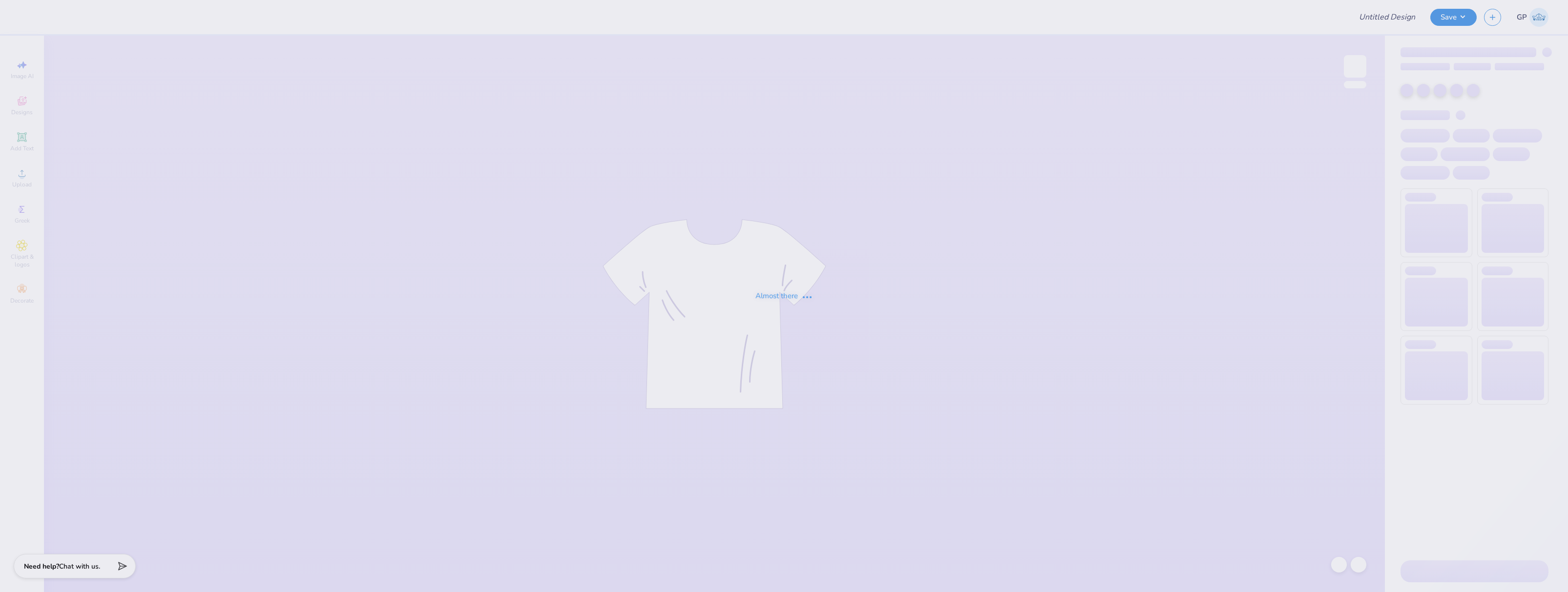
type input "ATO Fall Rush Shirt #2"
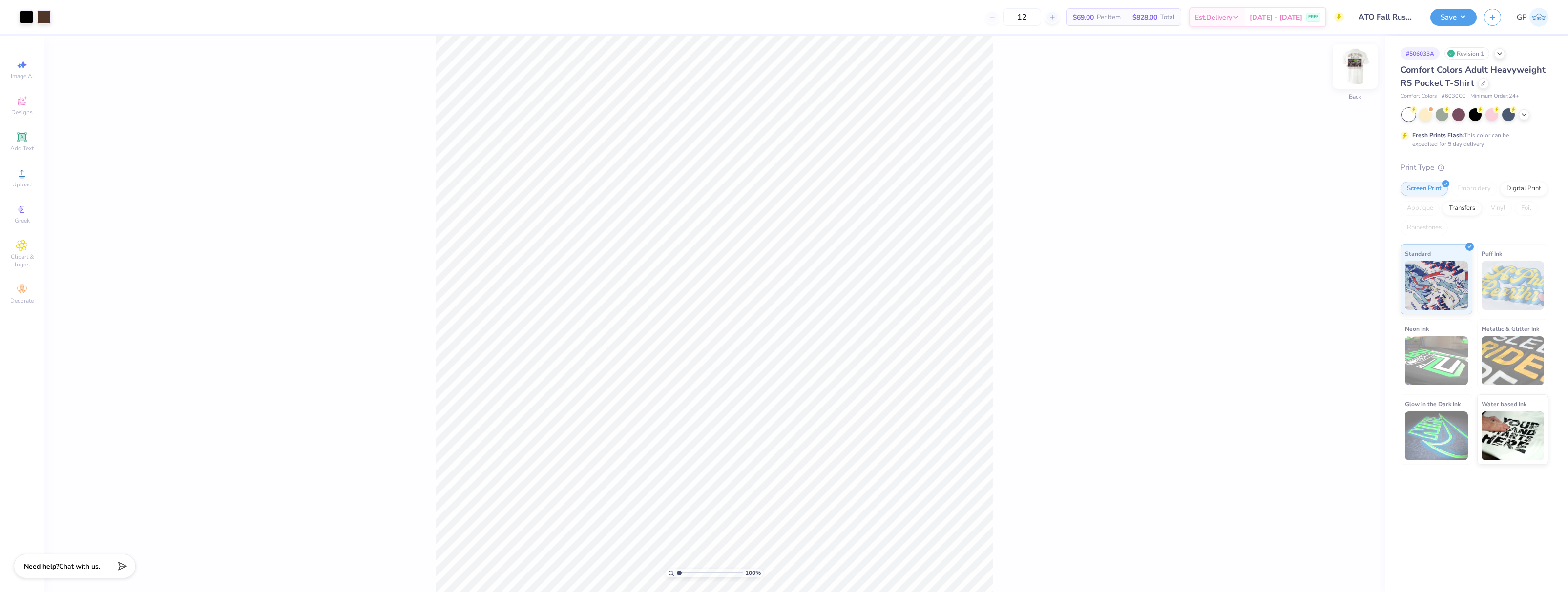
click at [1353, 75] on img at bounding box center [1355, 67] width 39 height 39
click at [1346, 281] on input "13.47" at bounding box center [1349, 277] width 35 height 14
type input "12.50"
type input "12.22"
click at [1349, 305] on input "3.47" at bounding box center [1349, 304] width 35 height 14
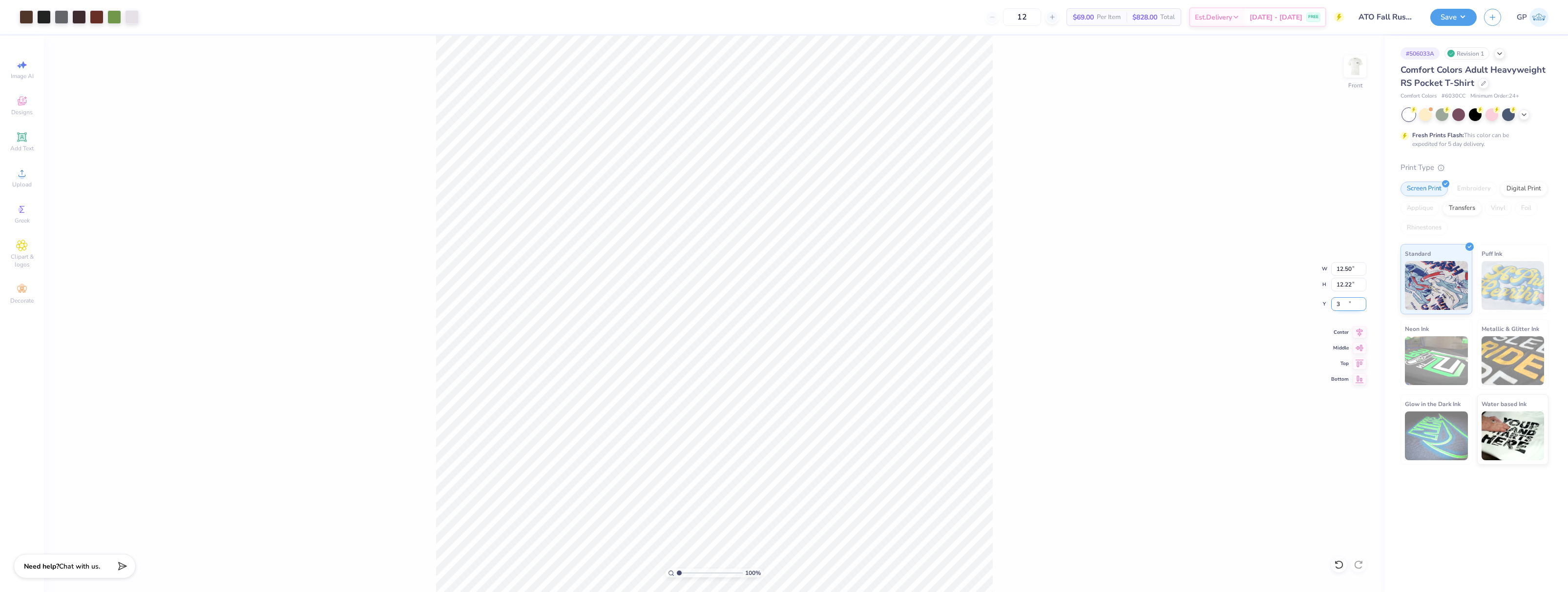
type input "3.00"
click at [1031, 314] on div "100 % Front W 12.50 12.50 " H 12.22 12.22 " Y 3.00 3.00 " Center Middle Top Bot…" at bounding box center [714, 314] width 1341 height 557
click at [1089, 337] on div "100 % Front" at bounding box center [714, 314] width 1341 height 557
type input "10.52"
type input "6.40"
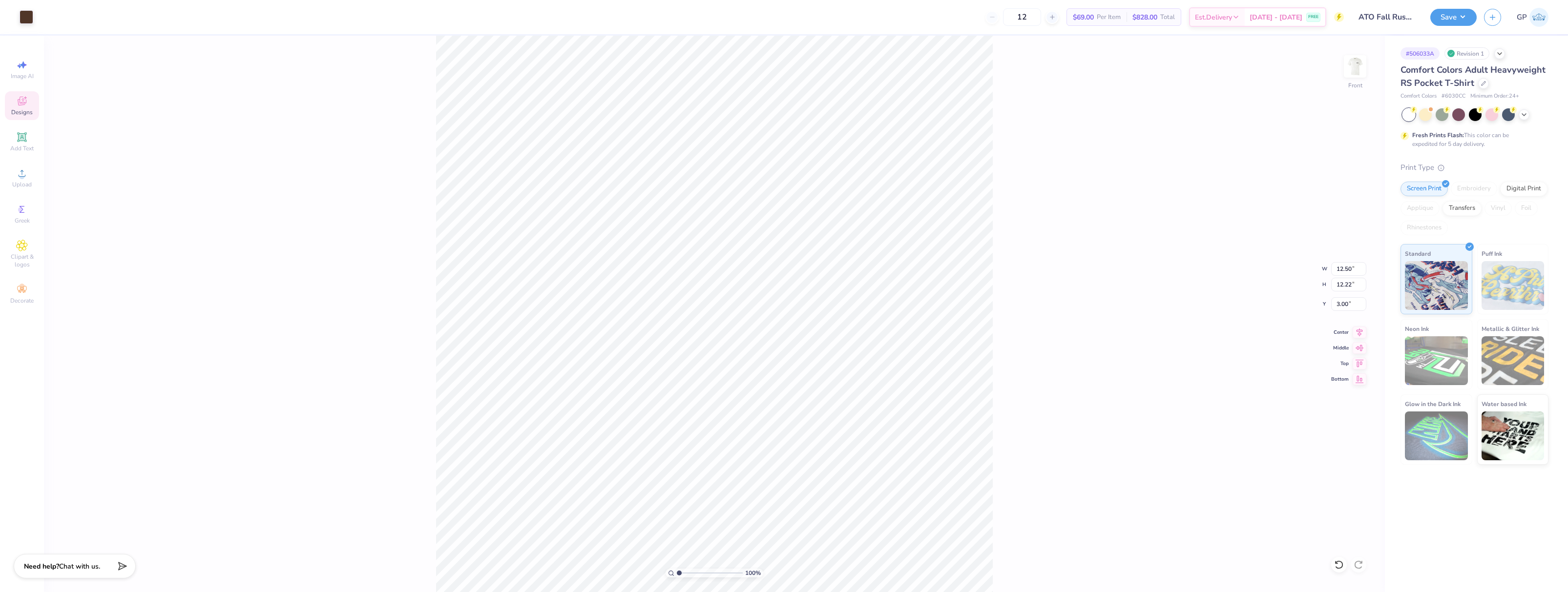
type input "7.32"
type input "1.93"
type input "1.03"
type input "7.32"
click at [27, 172] on icon at bounding box center [22, 173] width 12 height 12
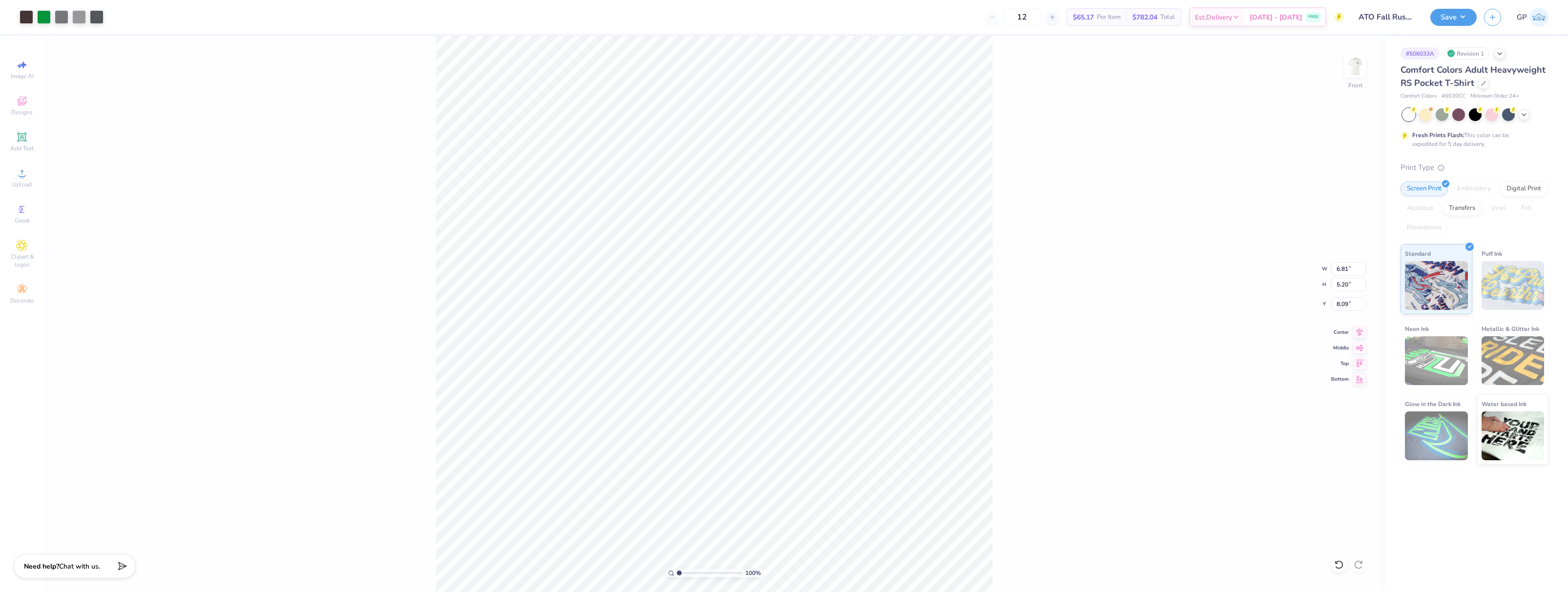
type input "8.61"
type input "10.11"
type input "7.73"
type input "16.61"
type input "6.11"
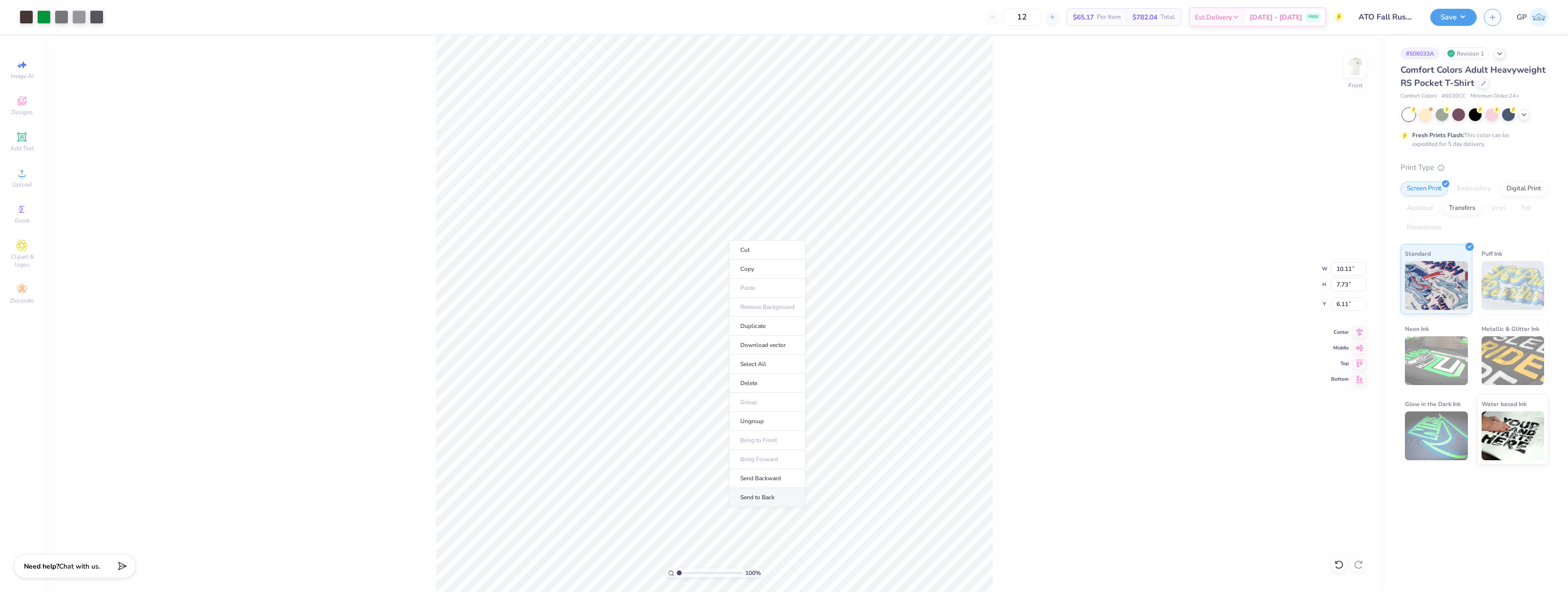
click at [777, 495] on li "Send to Back" at bounding box center [767, 498] width 76 height 19
type input "12.50"
type input "12.22"
type input "3.00"
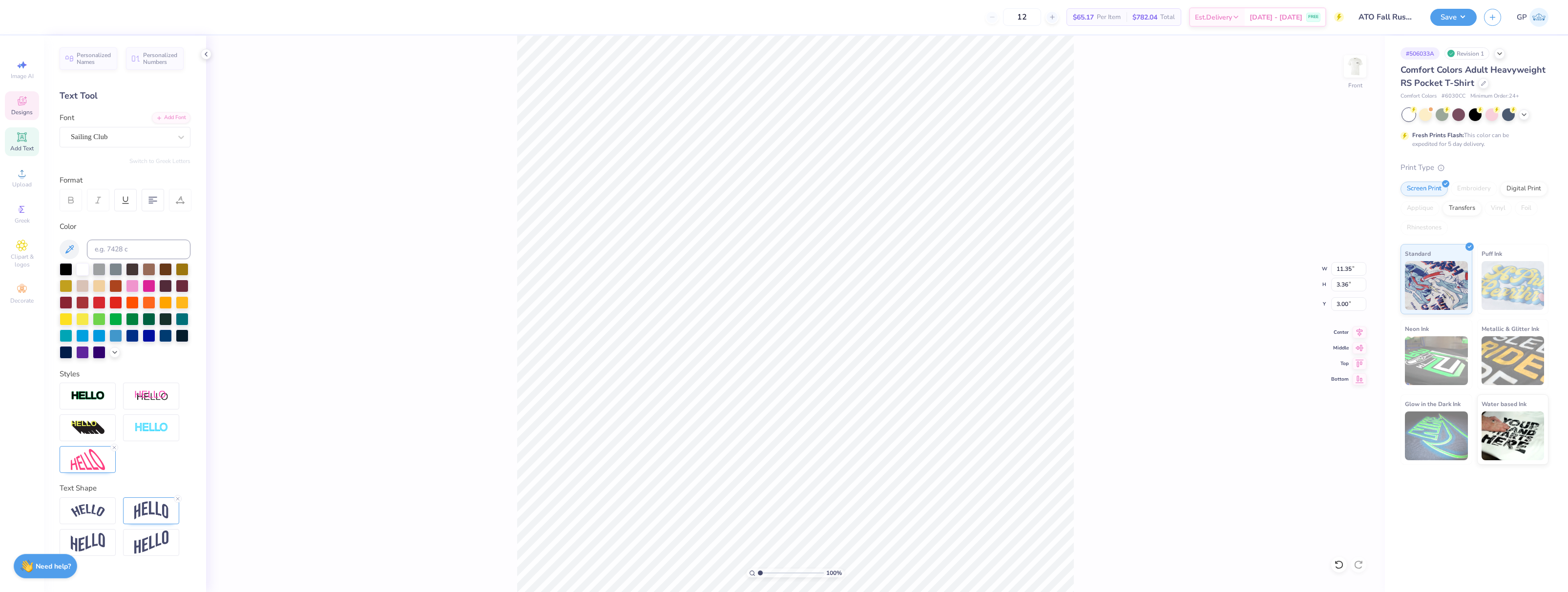
scroll to position [8, 1]
type input "6.43"
type input "1.38"
type input "5.67"
type input "1.97"
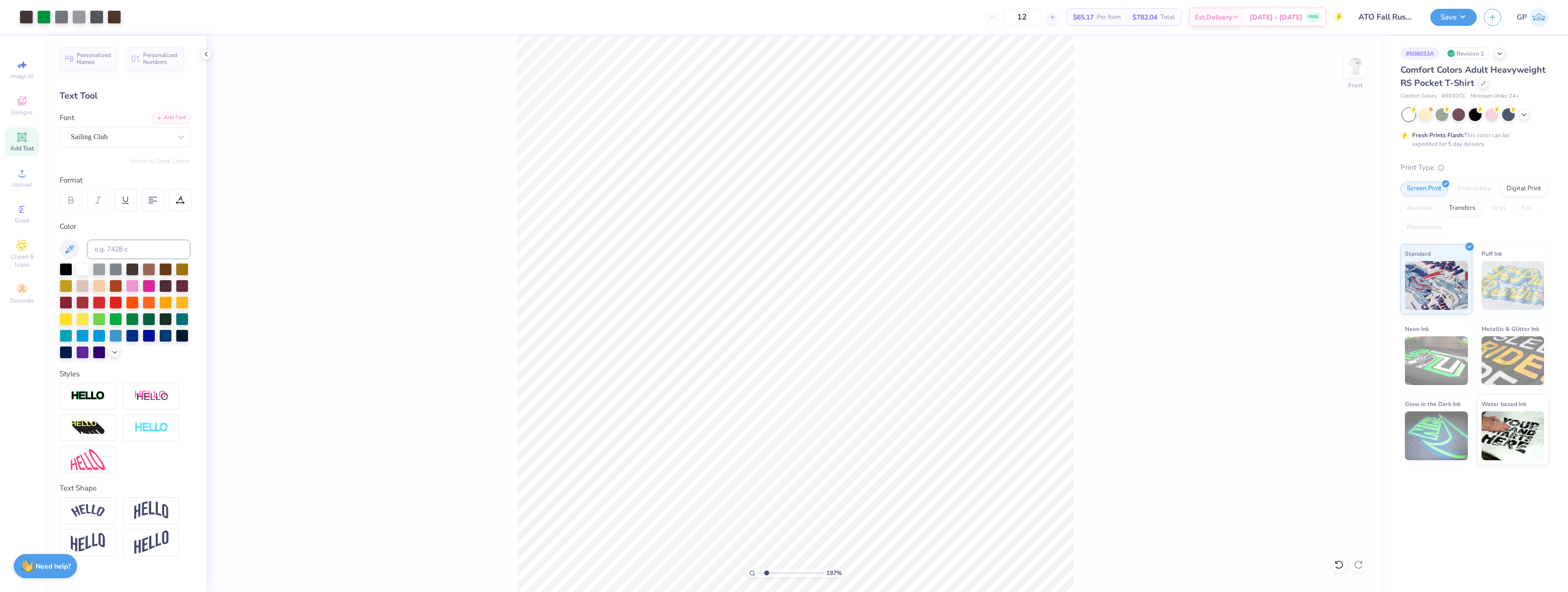
click at [767, 572] on input "range" at bounding box center [791, 573] width 66 height 9
click at [115, 19] on div at bounding box center [115, 16] width 14 height 14
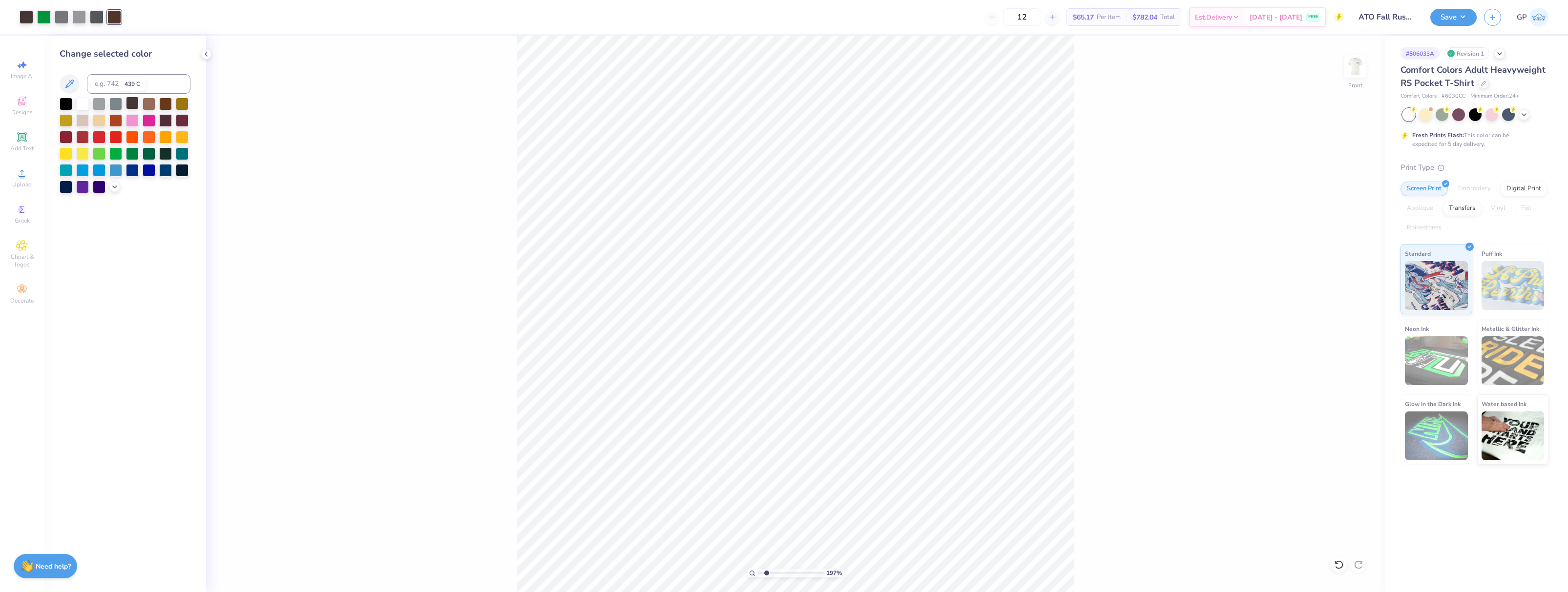
click at [134, 104] on div at bounding box center [133, 103] width 12 height 12
click at [369, 164] on div "197 % Front" at bounding box center [795, 314] width 1179 height 557
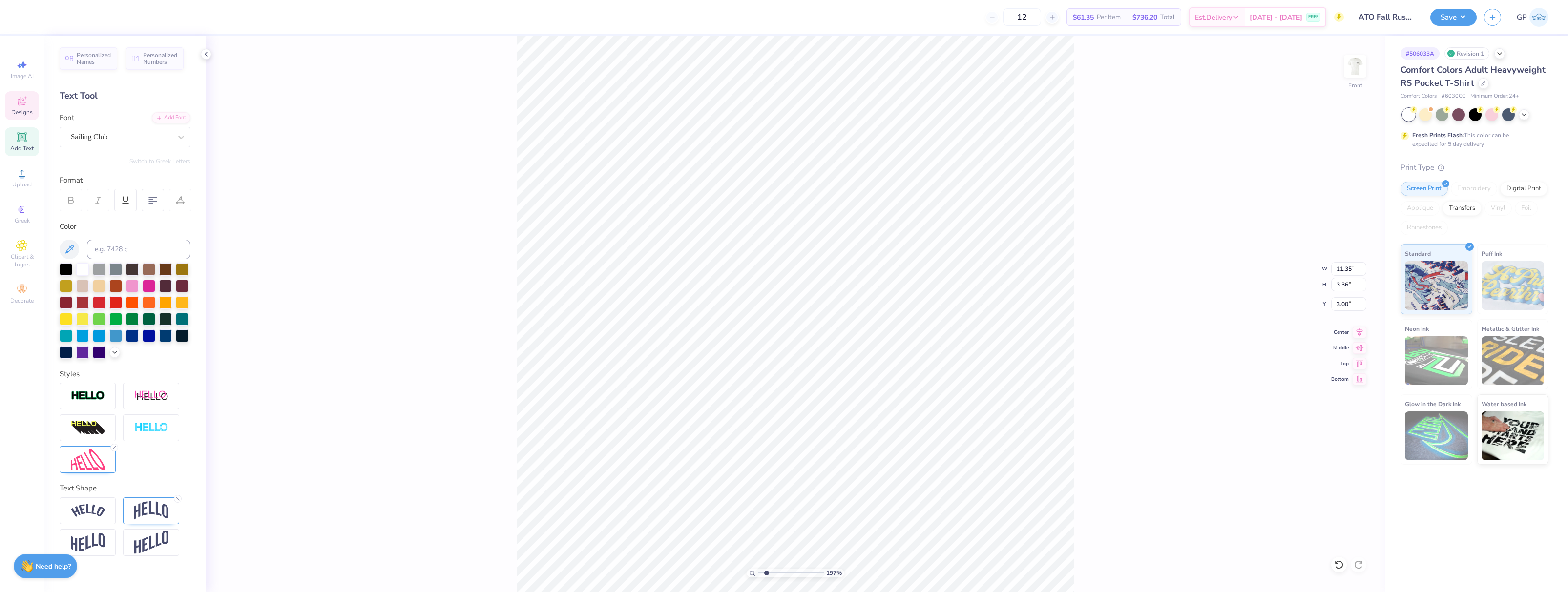
type input "6.43"
type input "1.38"
type input "5.67"
type input "11.35"
type input "3.36"
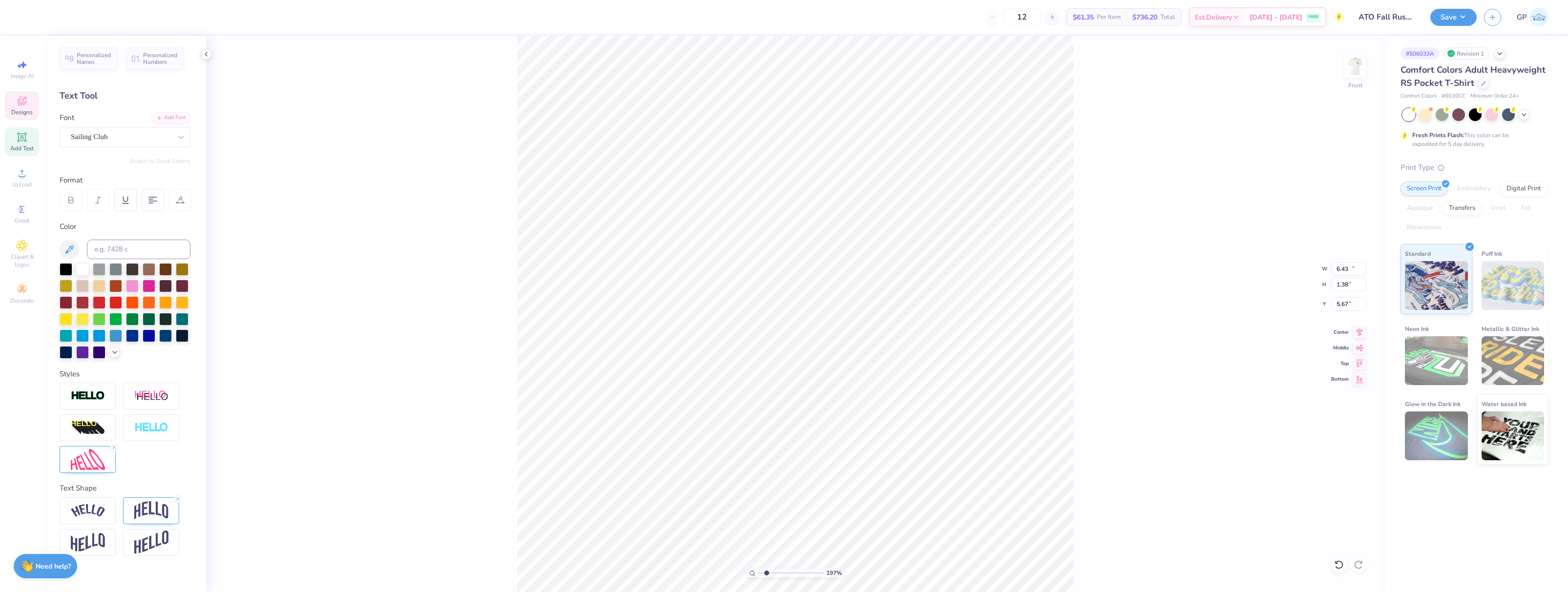
type input "2.64"
type input "3.00"
type input "3.07"
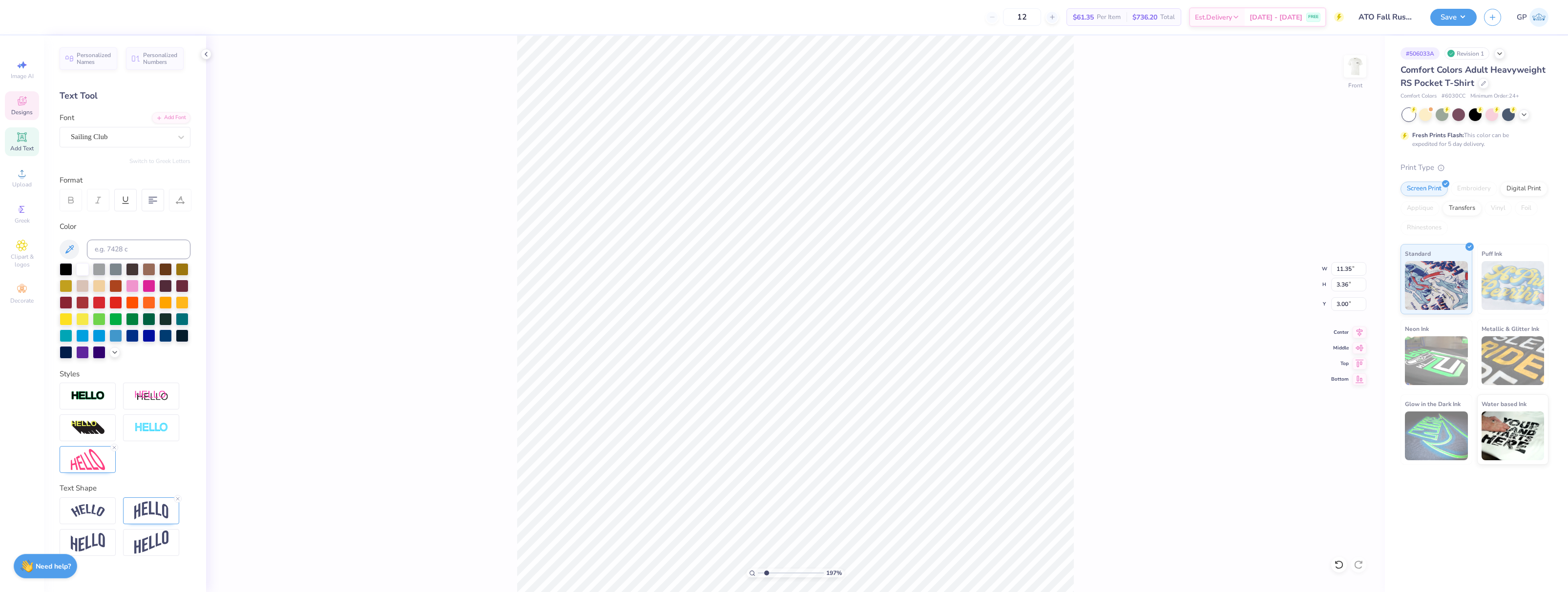
type input "0.66"
type input "5.67"
type input "11.35"
type input "3.36"
type input "2.75"
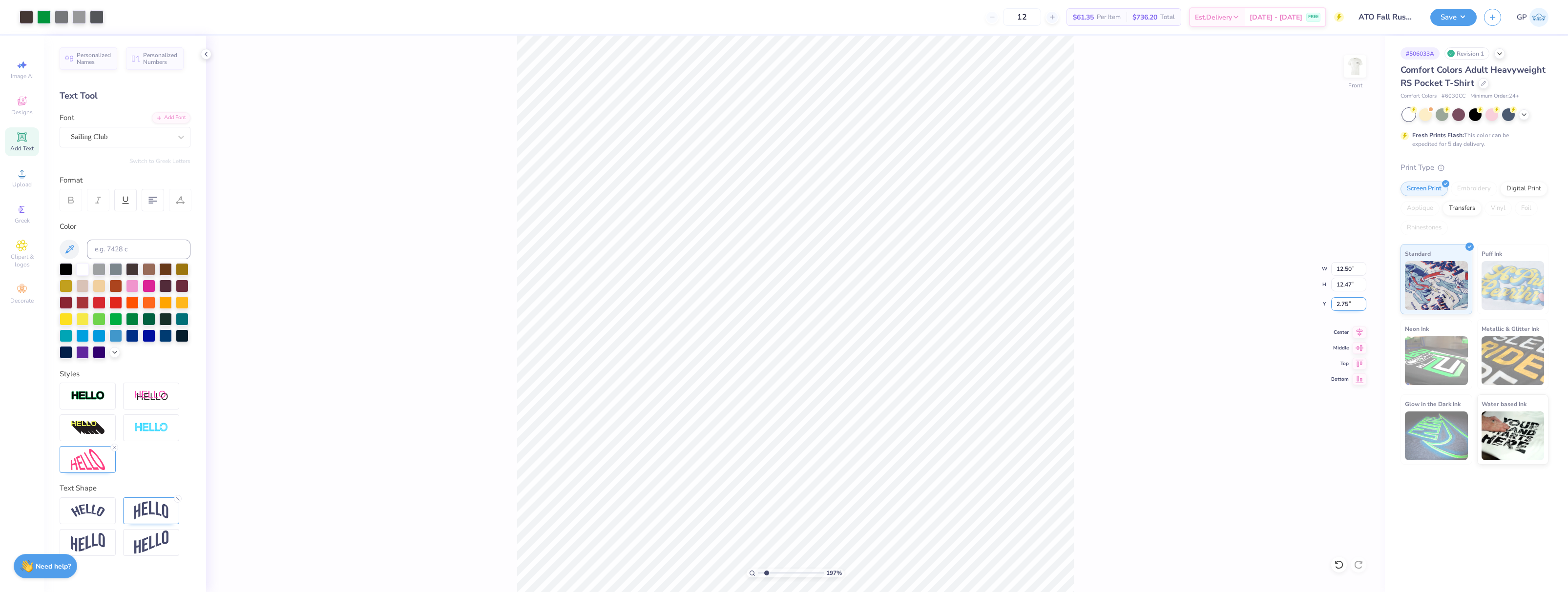
click at [1344, 307] on input "2.75" at bounding box center [1349, 304] width 35 height 14
type input "3.00"
click at [1238, 373] on div "197 % Front W 12.50 12.50 " H 12.47 12.47 " Y 3.00 3.00 " Center Middle Top Bot…" at bounding box center [795, 314] width 1179 height 557
click at [1081, 468] on div "197 % Front W 12.50 12.50 " H 12.47 12.47 " Y 3.00 3.00 " Center Middle Top Bot…" at bounding box center [795, 314] width 1179 height 557
click at [1351, 71] on img at bounding box center [1355, 67] width 39 height 39
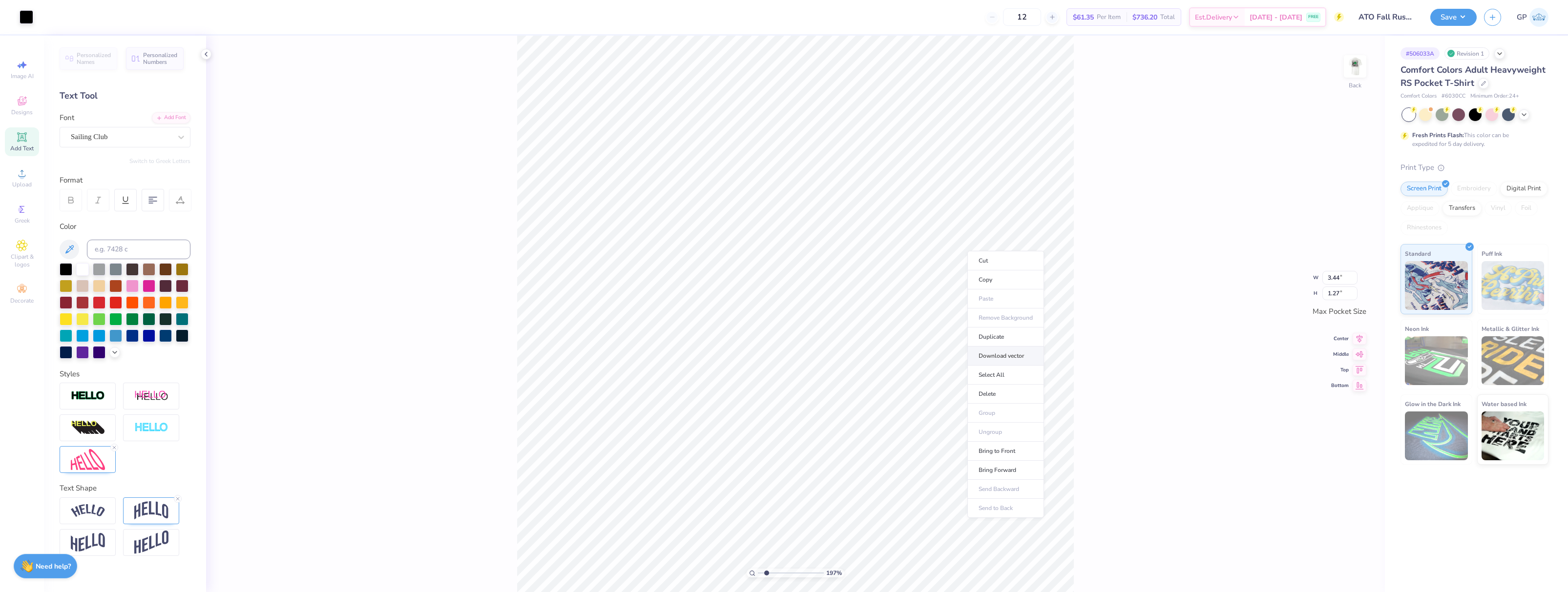
click at [994, 354] on li "Download vector" at bounding box center [1006, 356] width 76 height 19
click at [23, 178] on circle at bounding box center [22, 176] width 6 height 6
click at [30, 17] on div at bounding box center [26, 16] width 14 height 14
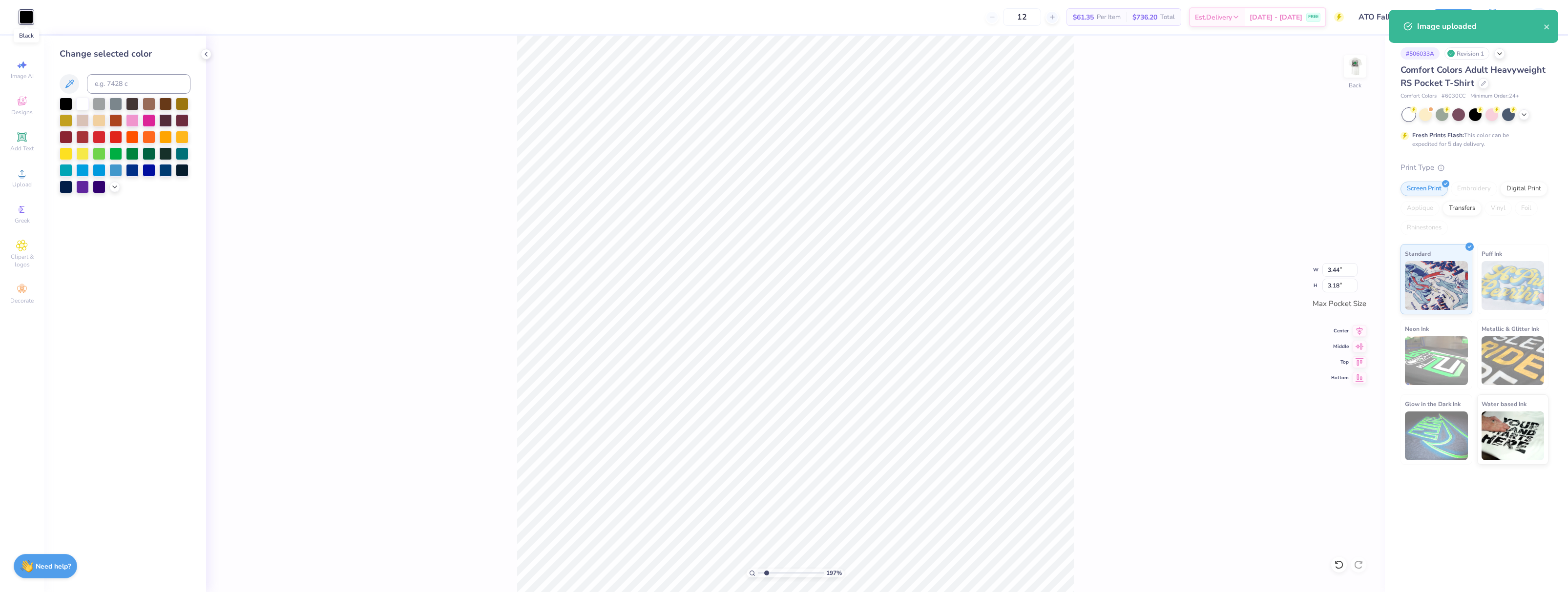
click at [30, 17] on div at bounding box center [26, 17] width 14 height 14
click at [130, 105] on div at bounding box center [133, 103] width 12 height 12
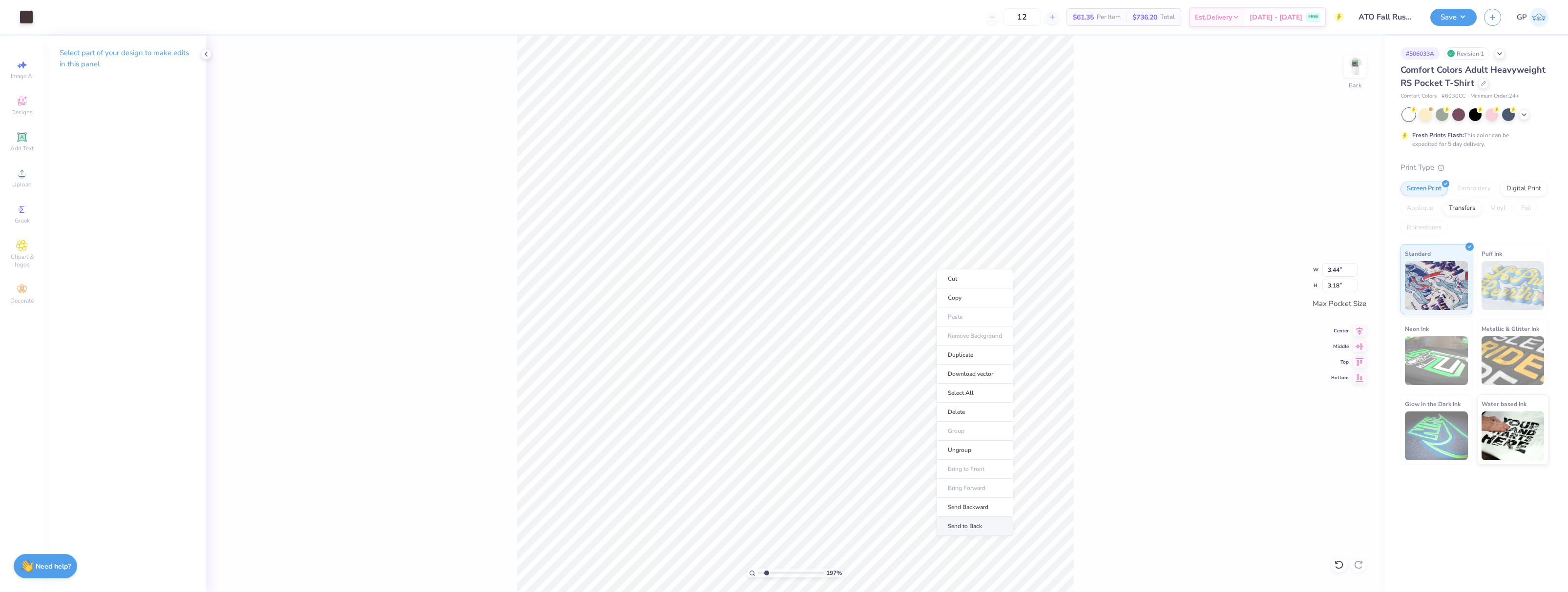
click at [984, 525] on li "Send to Back" at bounding box center [975, 526] width 76 height 19
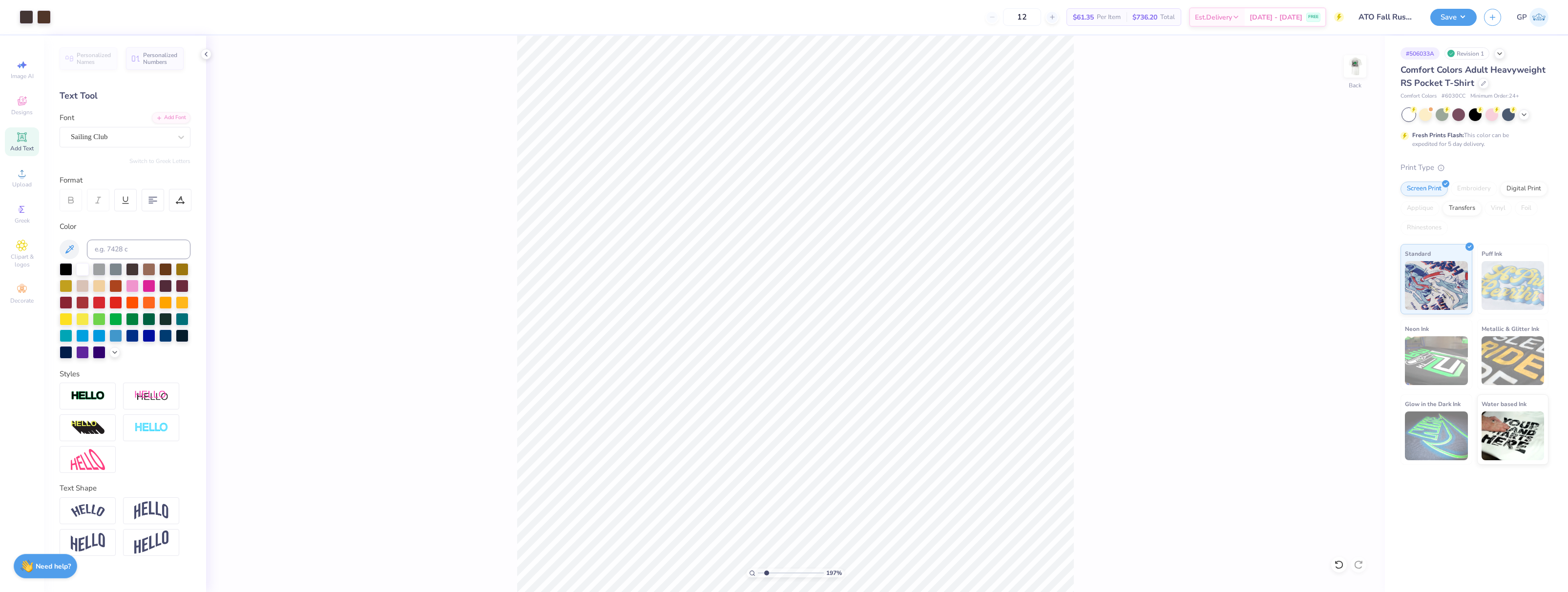
click at [108, 353] on div at bounding box center [125, 311] width 131 height 96
click at [129, 246] on input at bounding box center [138, 249] width 103 height 19
type input "476"
click at [24, 16] on div at bounding box center [26, 16] width 14 height 14
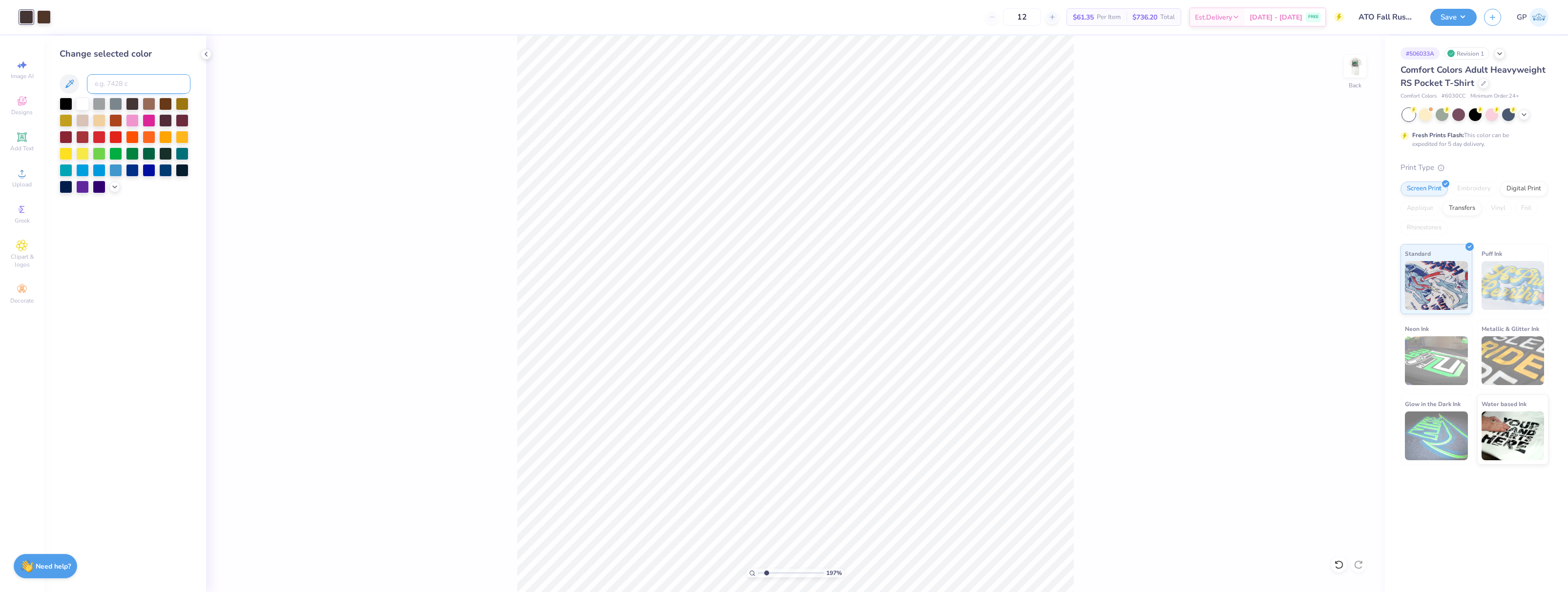
click at [116, 89] on input at bounding box center [138, 84] width 103 height 19
type input "476"
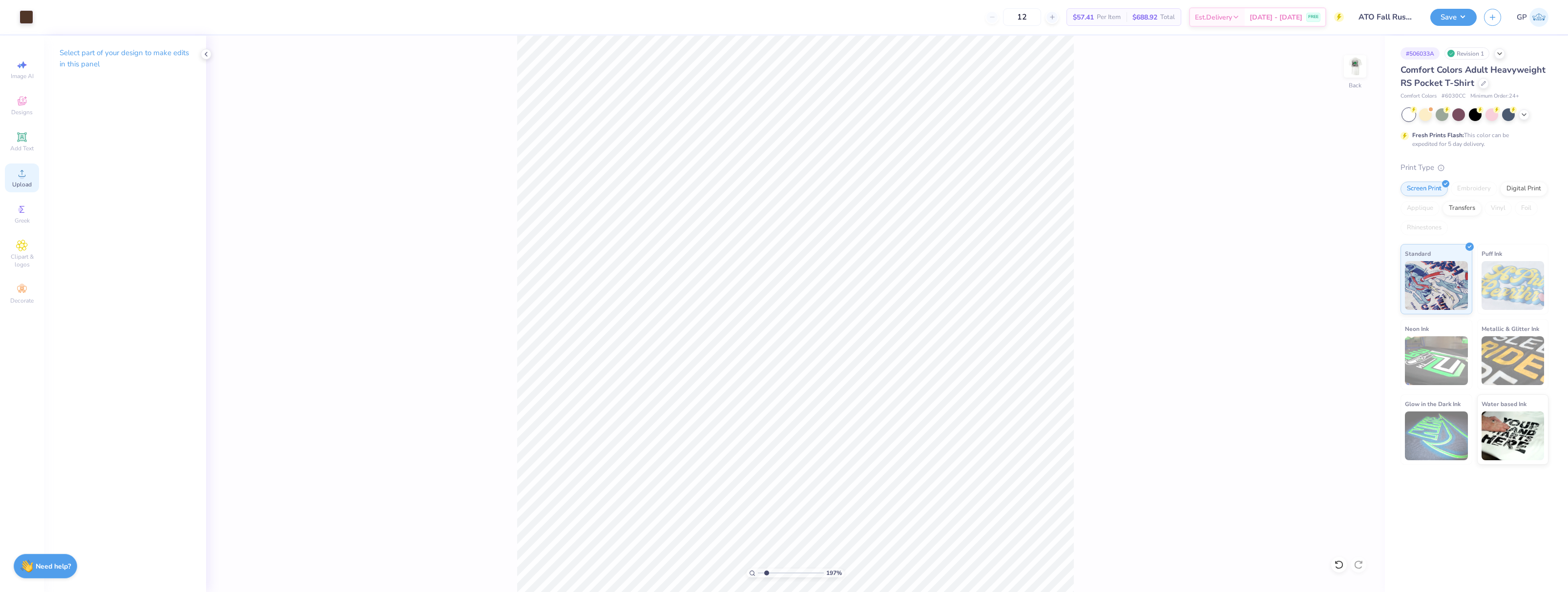
click at [17, 175] on icon at bounding box center [22, 173] width 12 height 12
click at [22, 171] on icon at bounding box center [22, 173] width 12 height 12
click at [26, 15] on div at bounding box center [26, 16] width 14 height 14
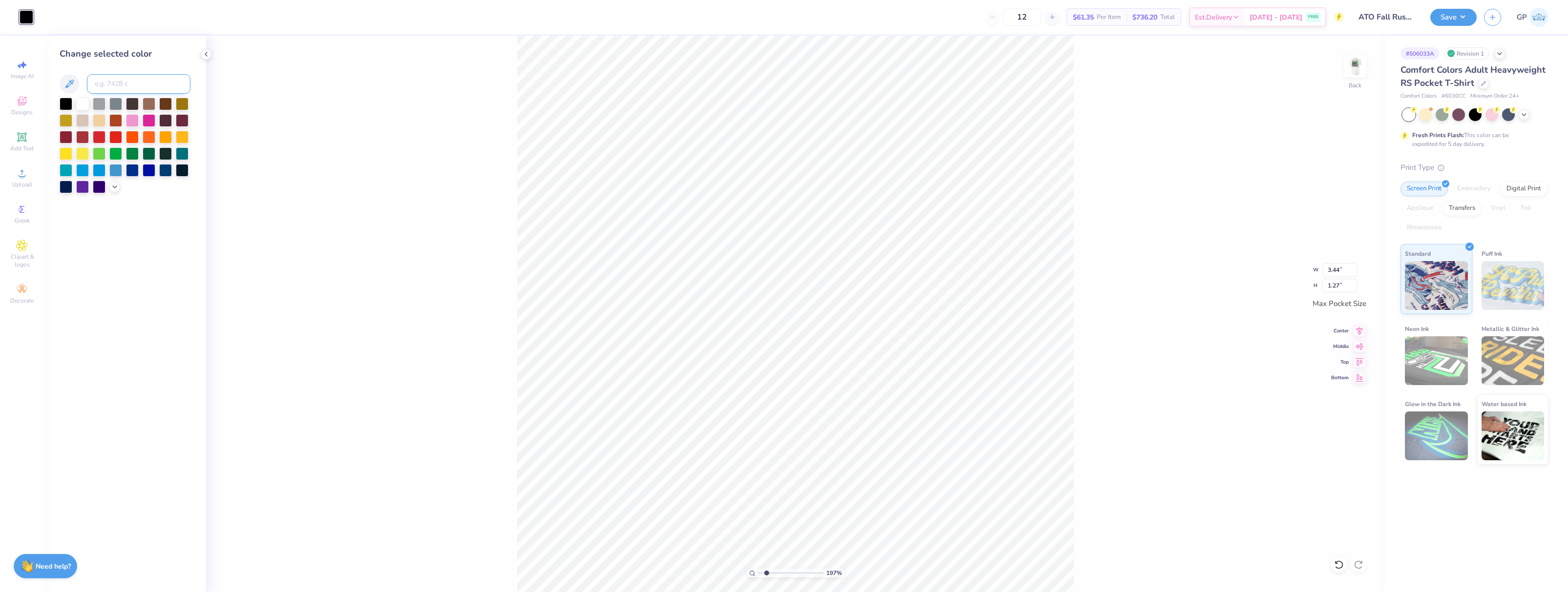
click at [105, 81] on input at bounding box center [138, 84] width 103 height 19
type input "476"
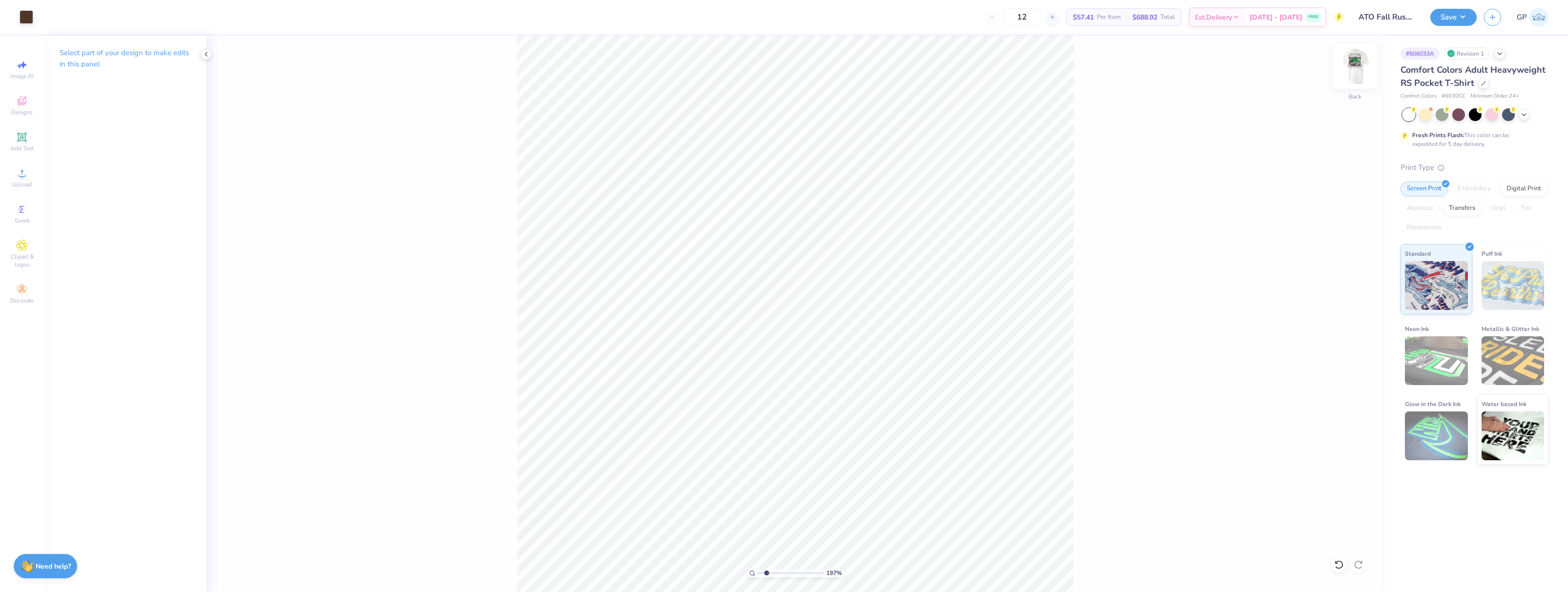
click at [1350, 65] on img at bounding box center [1355, 67] width 39 height 39
click at [457, 139] on div "197 % Front" at bounding box center [795, 314] width 1179 height 557
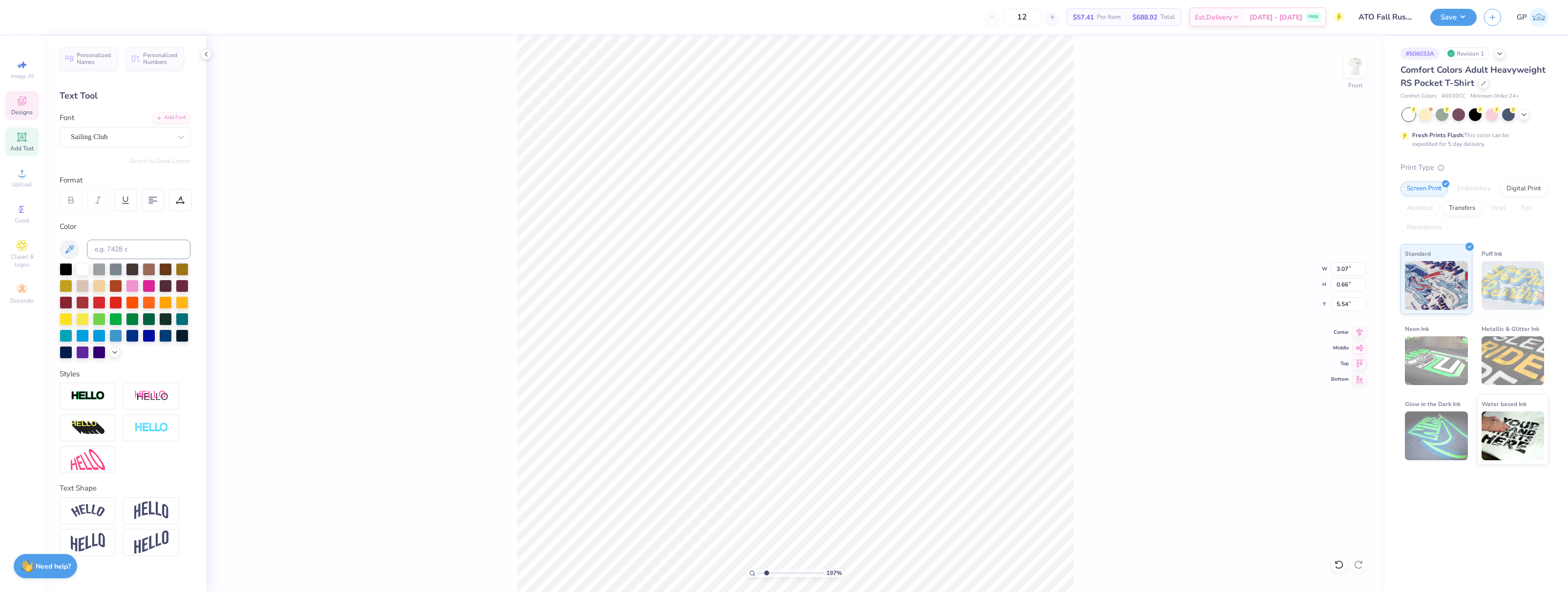
type input "3.07"
type input "0.66"
type input "5.54"
type input "4.09"
type input "0.88"
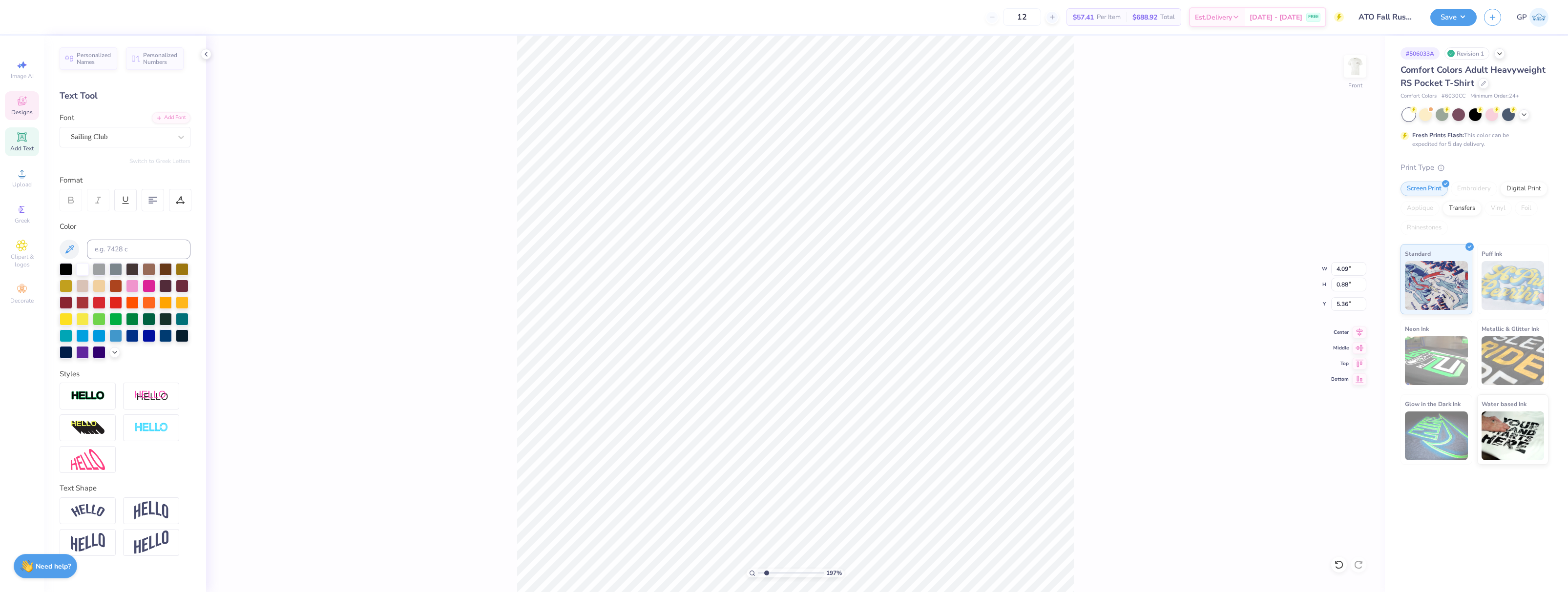
type input "5.35"
type input "11.35"
type input "3.36"
click at [1114, 296] on div "197 % Front W 11.35 11.35 " H 3.36 3.36 " Y 14.64 14.64 " Center Middle Top Bot…" at bounding box center [795, 314] width 1179 height 557
type input "3.08"
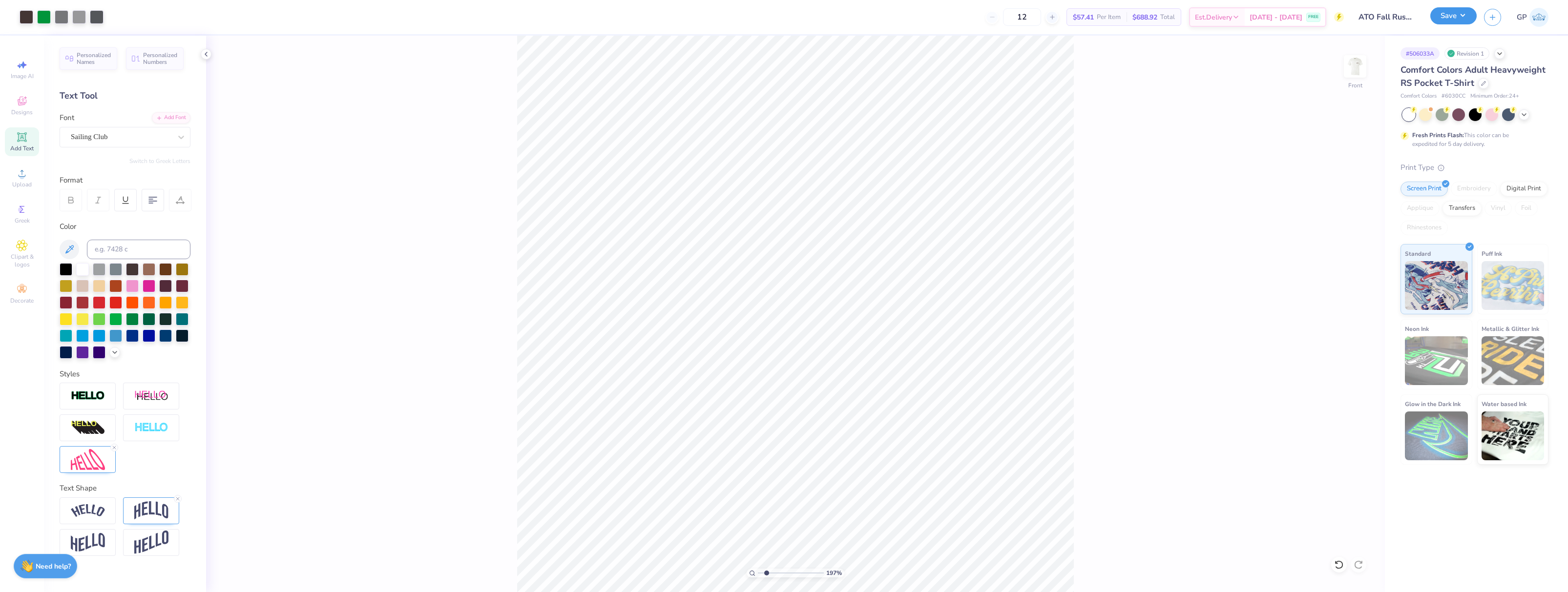
click at [1436, 22] on button "Save" at bounding box center [1453, 16] width 47 height 17
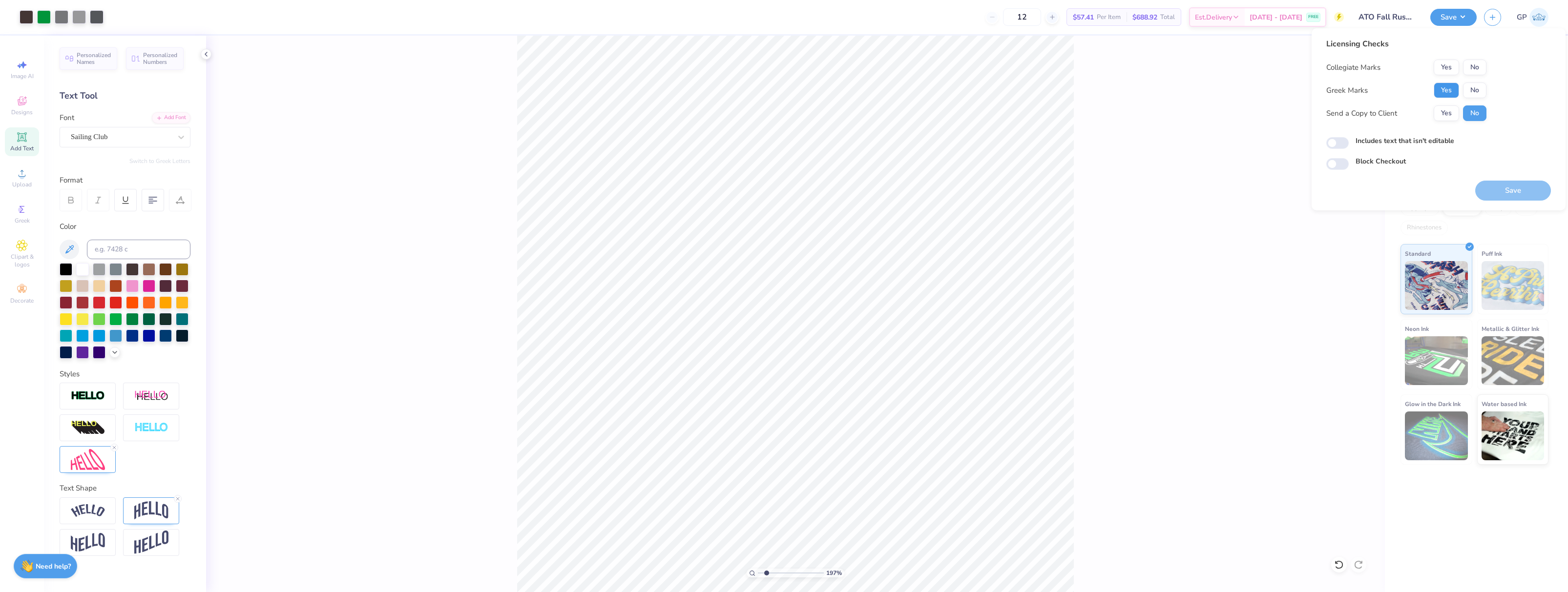
click at [1444, 88] on button "Yes" at bounding box center [1447, 90] width 26 height 16
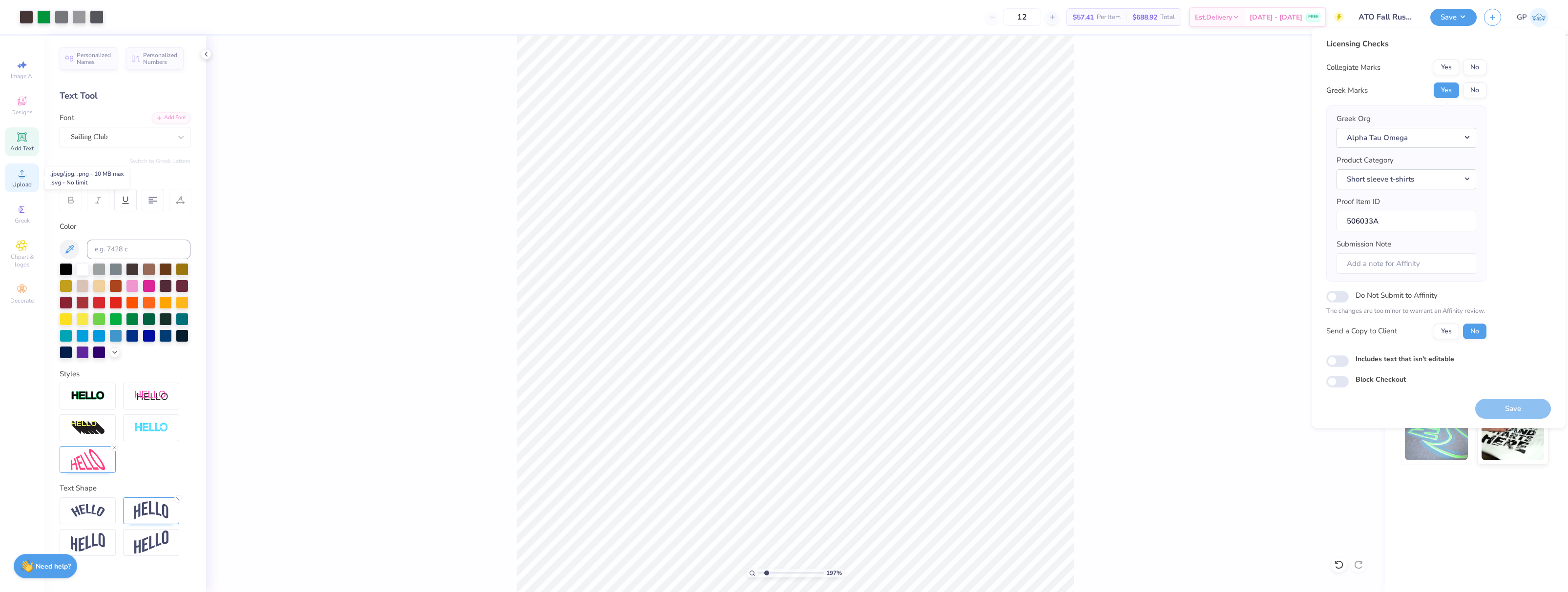
click at [26, 170] on icon at bounding box center [22, 173] width 12 height 12
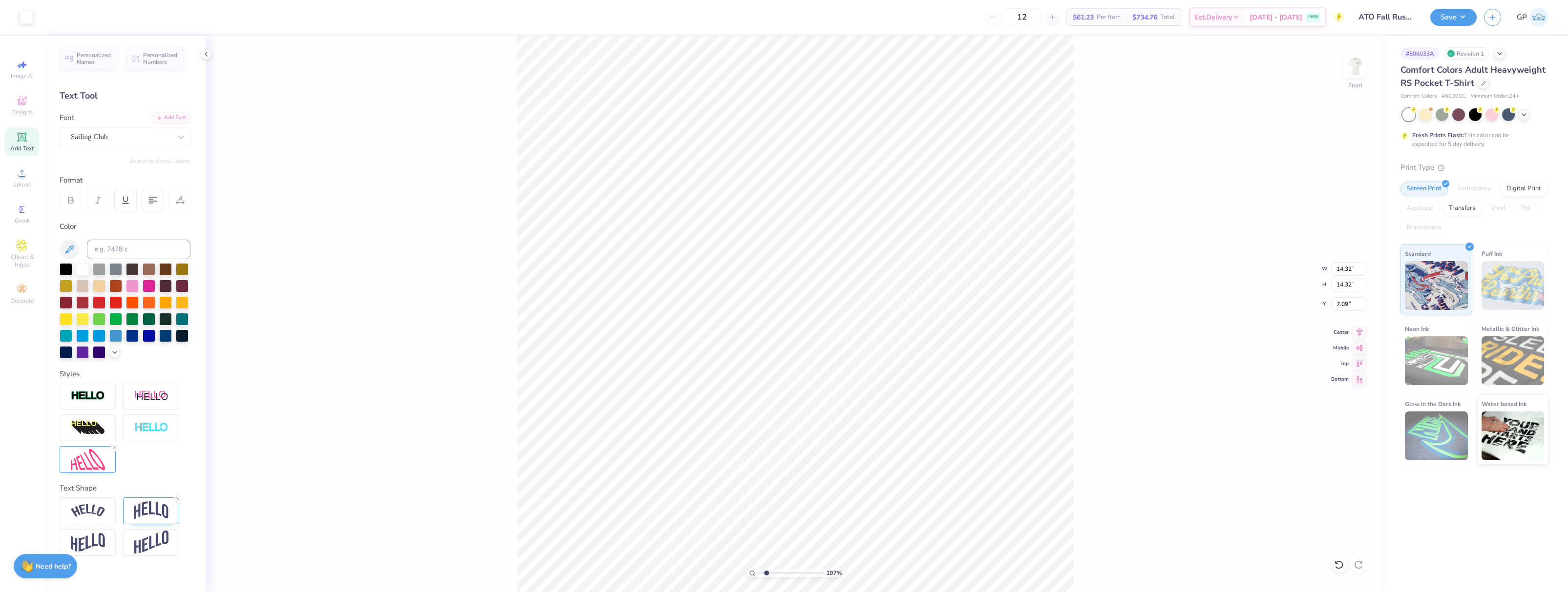
type input "11.35"
type input "3.36"
type input "3.08"
type input "14.32"
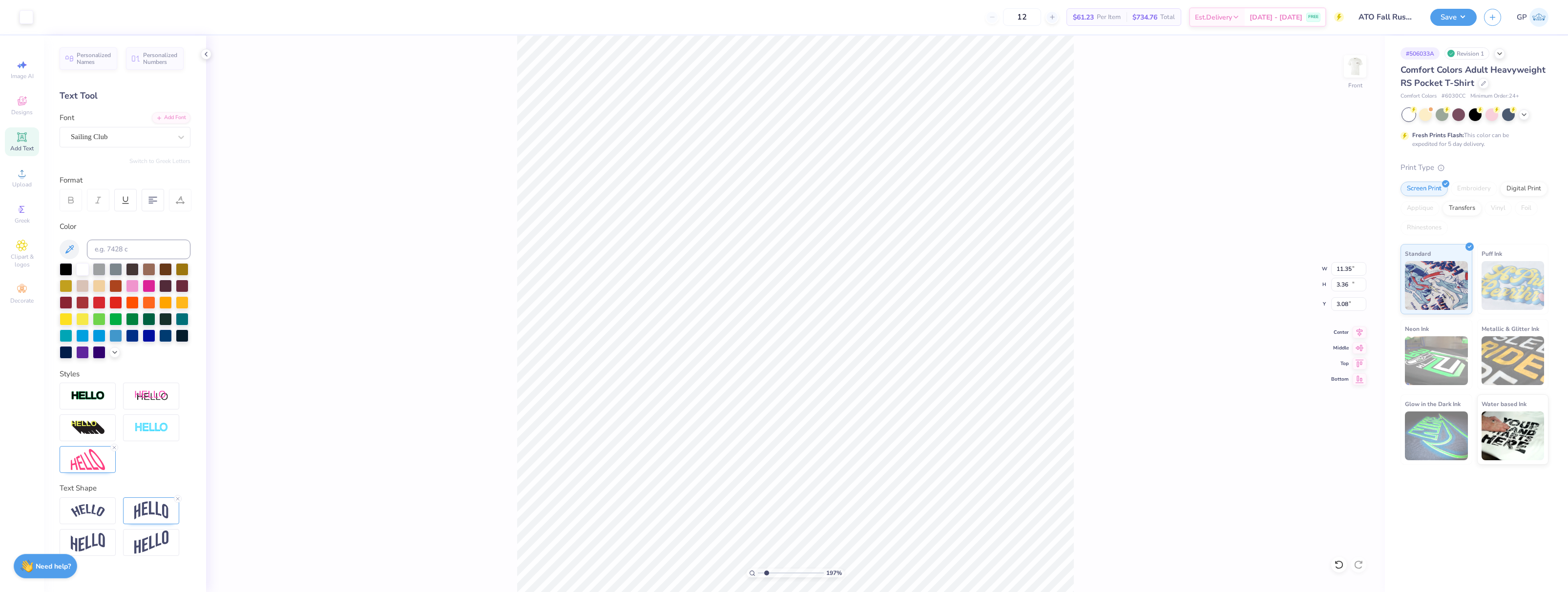
type input "7.09"
type input "4.25"
type input "11.79"
click at [114, 16] on div at bounding box center [115, 16] width 14 height 14
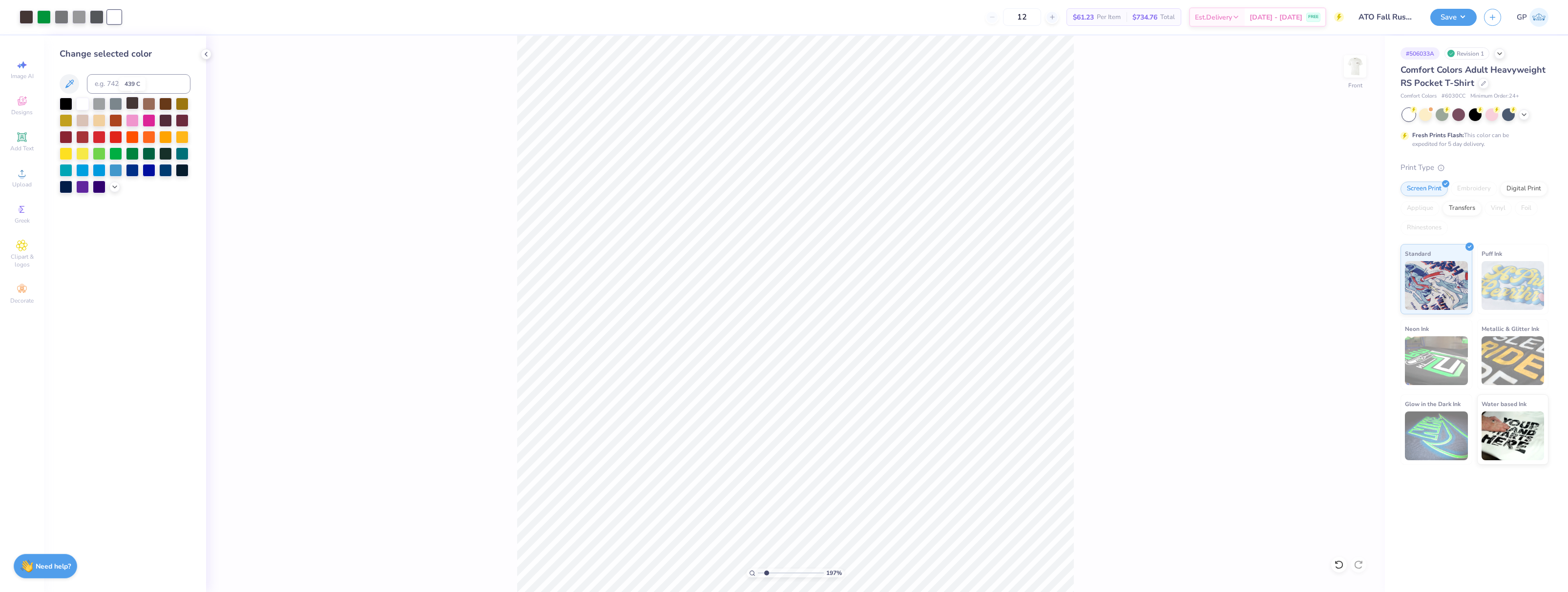
click at [128, 103] on div at bounding box center [133, 103] width 12 height 12
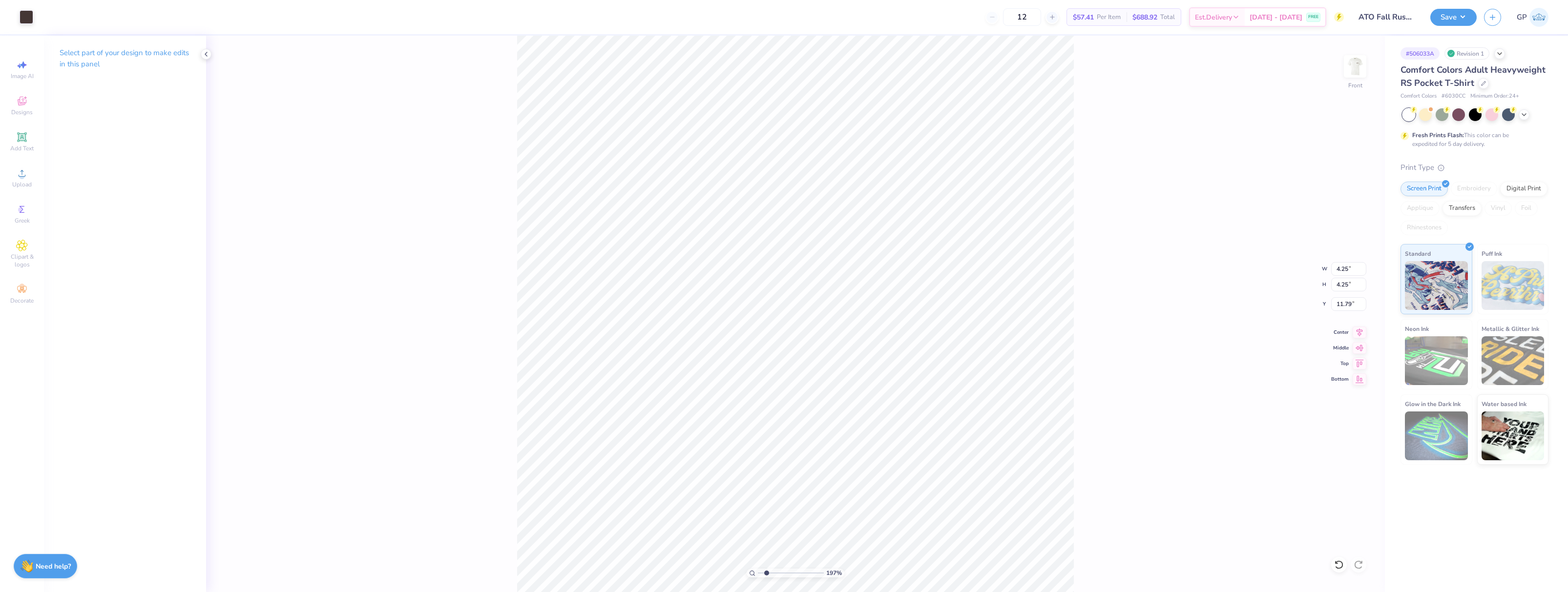
type input "0.22"
type input "14.88"
click at [1443, 22] on button "Save" at bounding box center [1453, 16] width 47 height 17
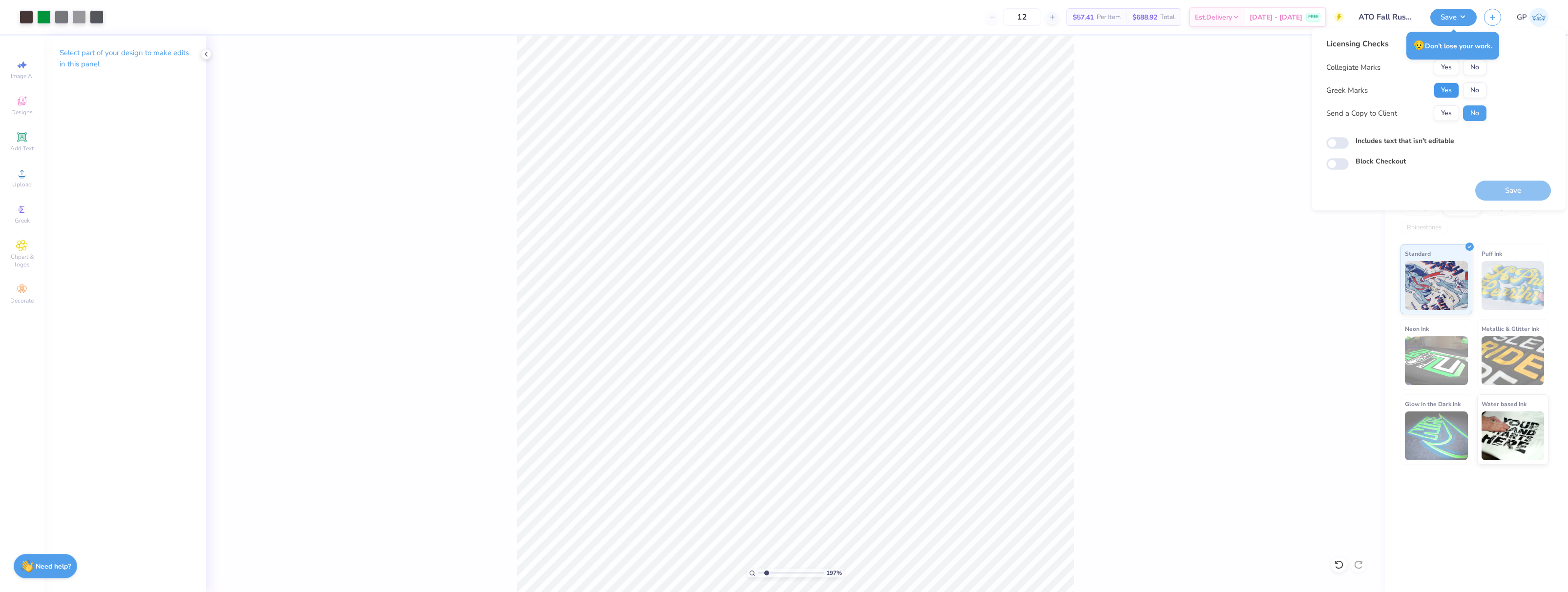
click at [1451, 87] on button "Yes" at bounding box center [1447, 90] width 26 height 16
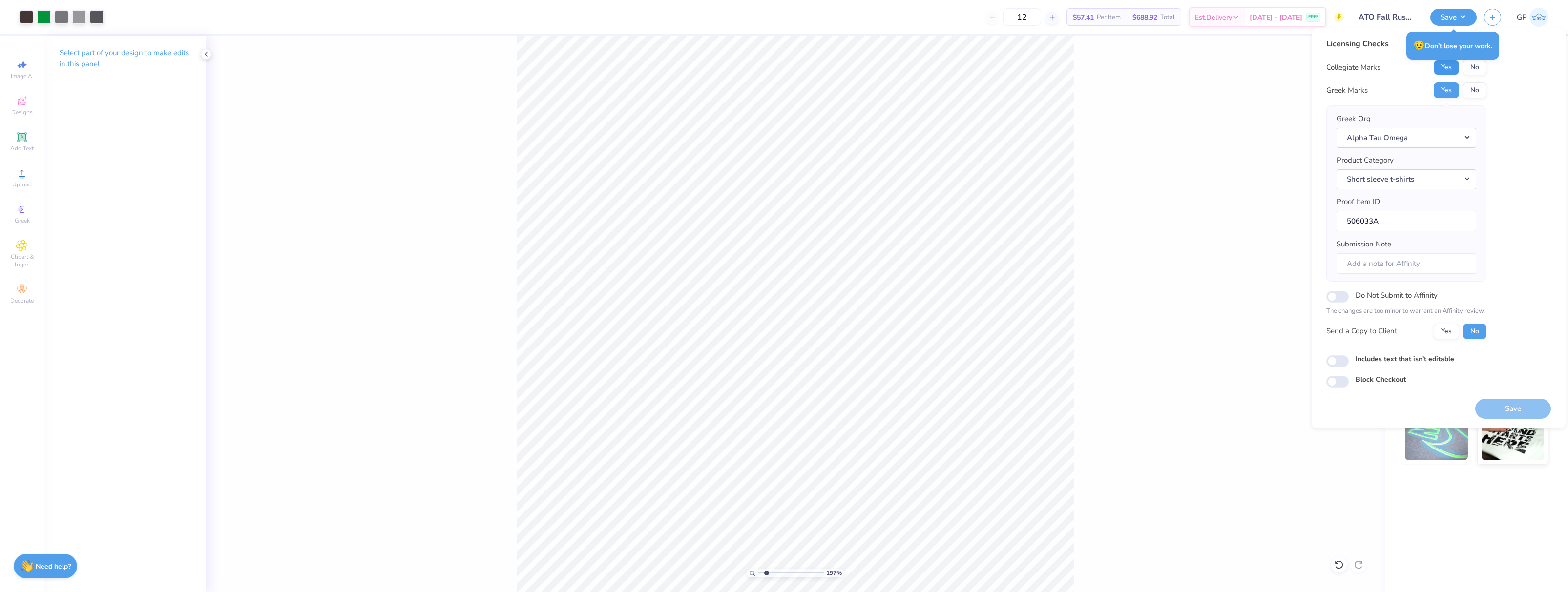
click at [1447, 67] on button "Yes" at bounding box center [1447, 67] width 26 height 16
click at [1499, 412] on button "Save" at bounding box center [1512, 409] width 76 height 20
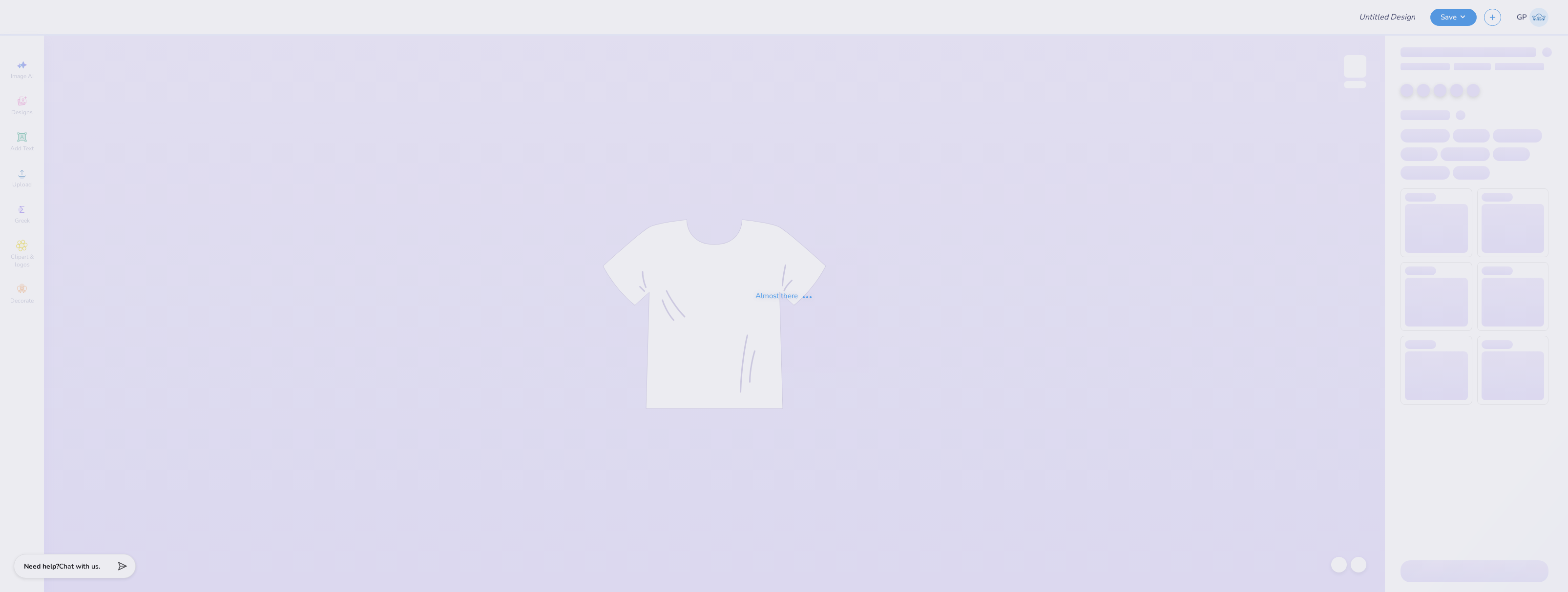
type input "Dads day - life is good"
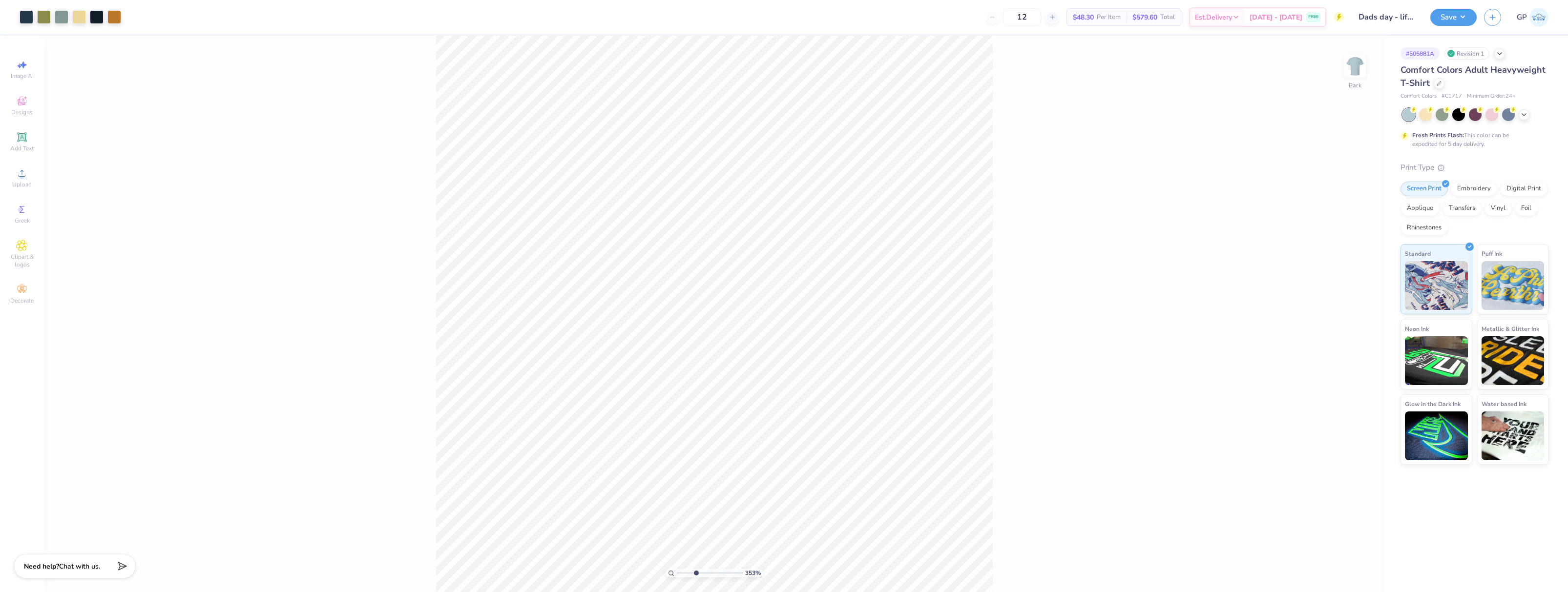
drag, startPoint x: 680, startPoint y: 573, endPoint x: 696, endPoint y: 573, distance: 16.0
type input "3.53"
click at [696, 573] on input "range" at bounding box center [709, 573] width 66 height 9
click at [650, 320] on li "Download vector" at bounding box center [666, 318] width 76 height 19
